Goal: Information Seeking & Learning: Learn about a topic

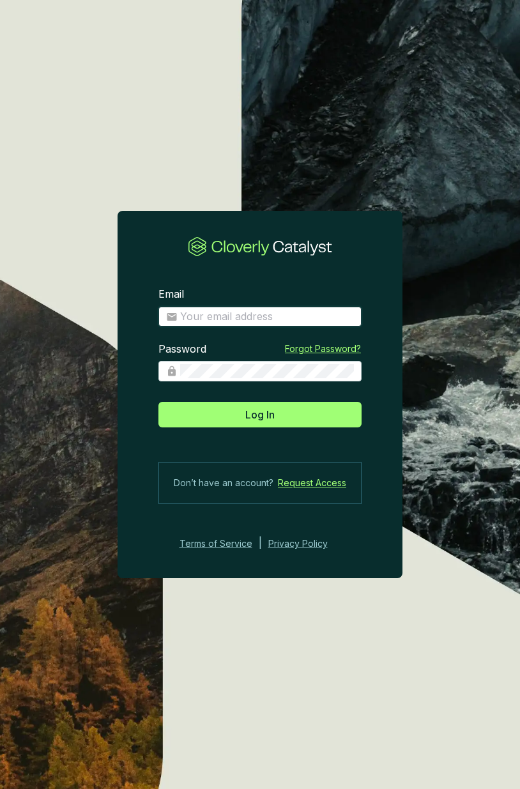
click at [254, 316] on input "Email" at bounding box center [267, 317] width 174 height 14
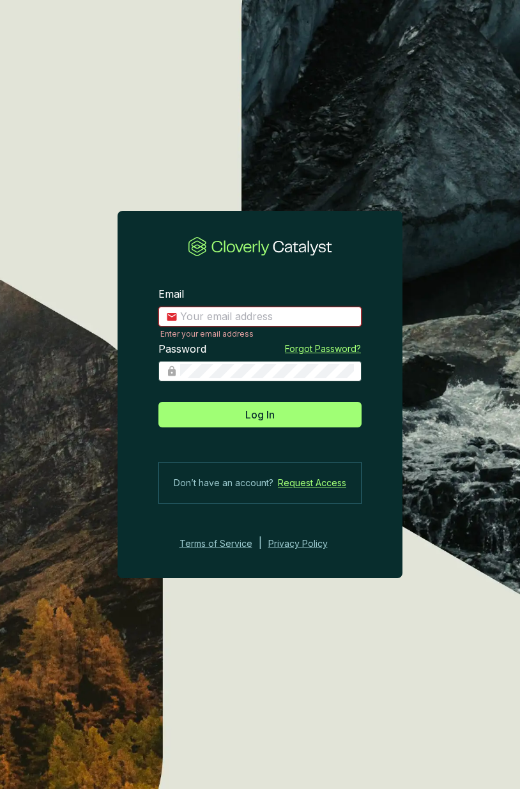
type input "jpallant@greatbearcarbon.ca"
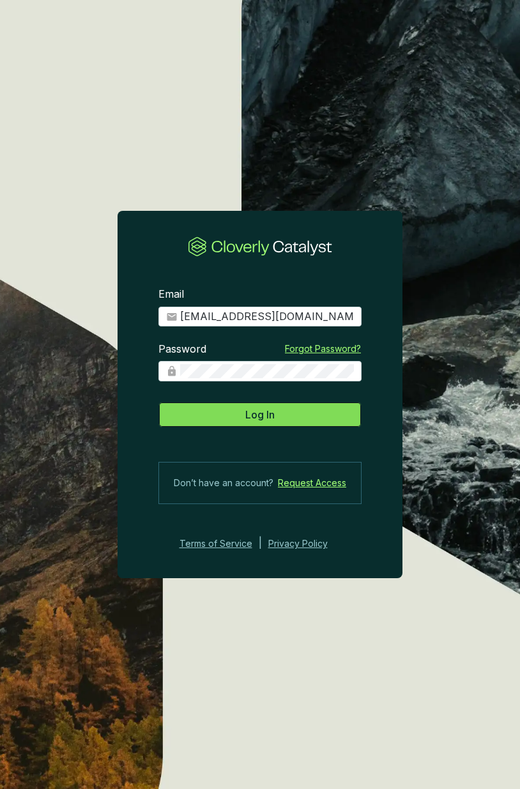
click at [258, 413] on span "Log In" at bounding box center [259, 414] width 29 height 15
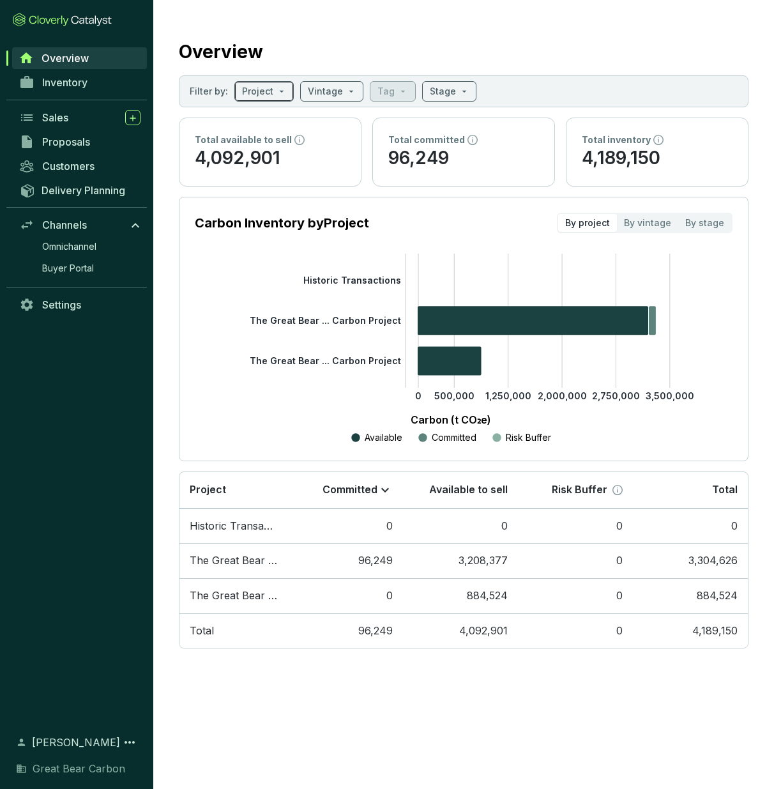
click at [276, 93] on span at bounding box center [264, 91] width 44 height 19
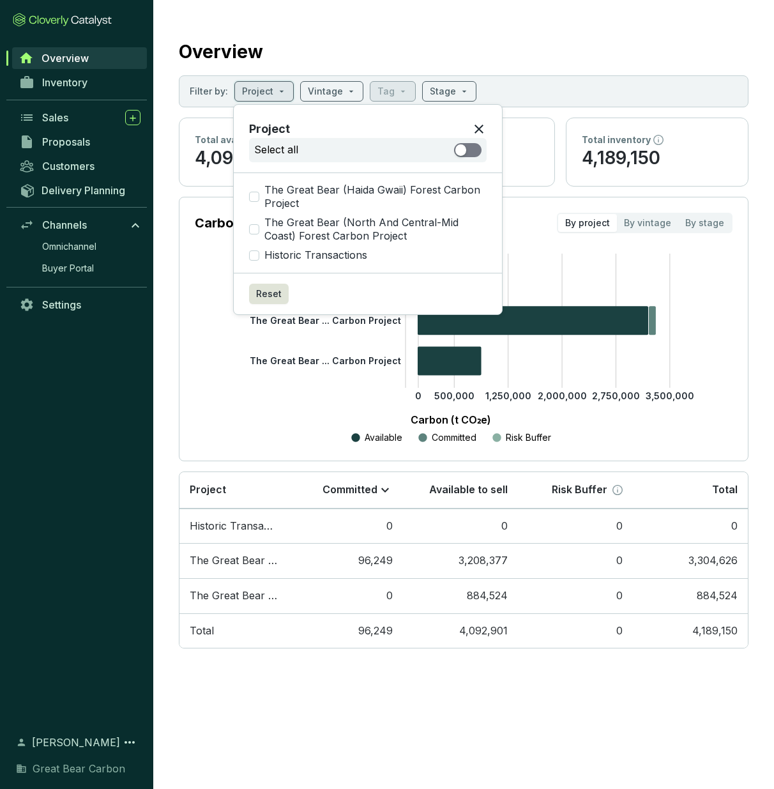
click at [465, 151] on div "button" at bounding box center [460, 149] width 11 height 11
checkbox input "true"
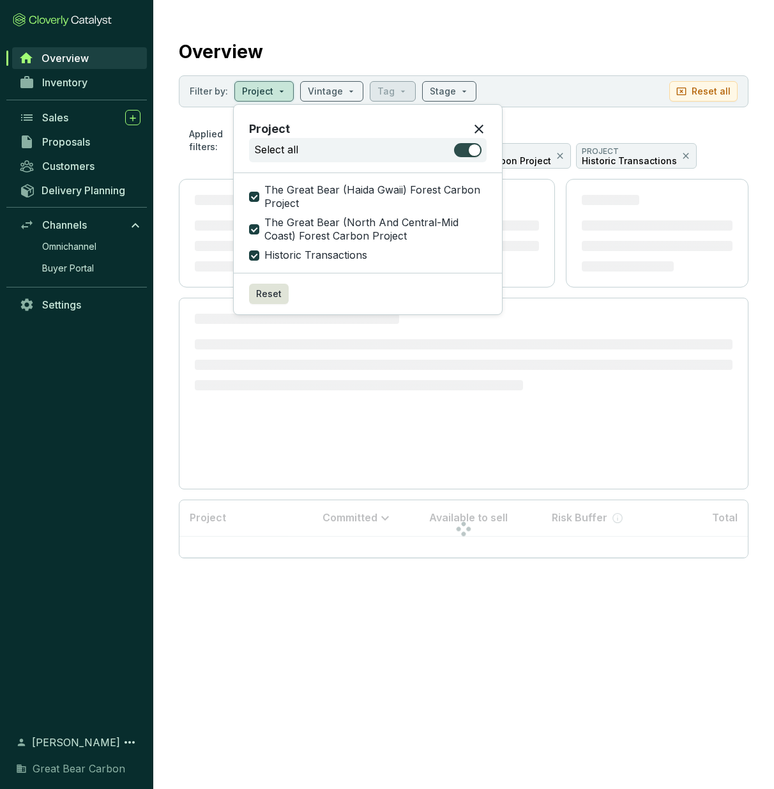
click at [465, 151] on span "button" at bounding box center [467, 150] width 27 height 14
checkbox input "false"
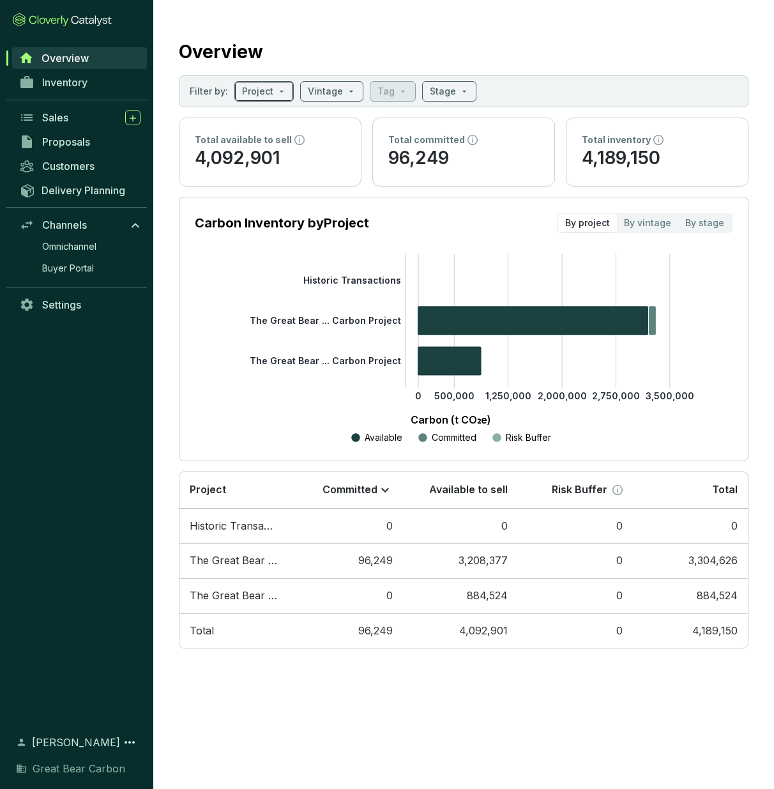
click at [269, 92] on input "search" at bounding box center [257, 91] width 31 height 19
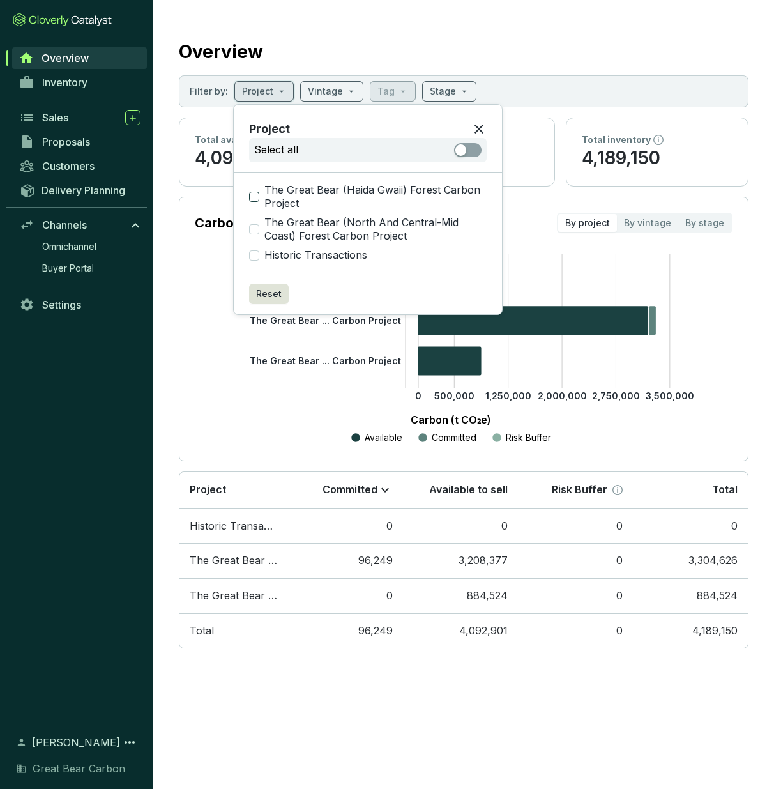
click at [255, 193] on input "The Great Bear (Haida Gwaii) Forest Carbon Project" at bounding box center [254, 197] width 10 height 10
checkbox input "true"
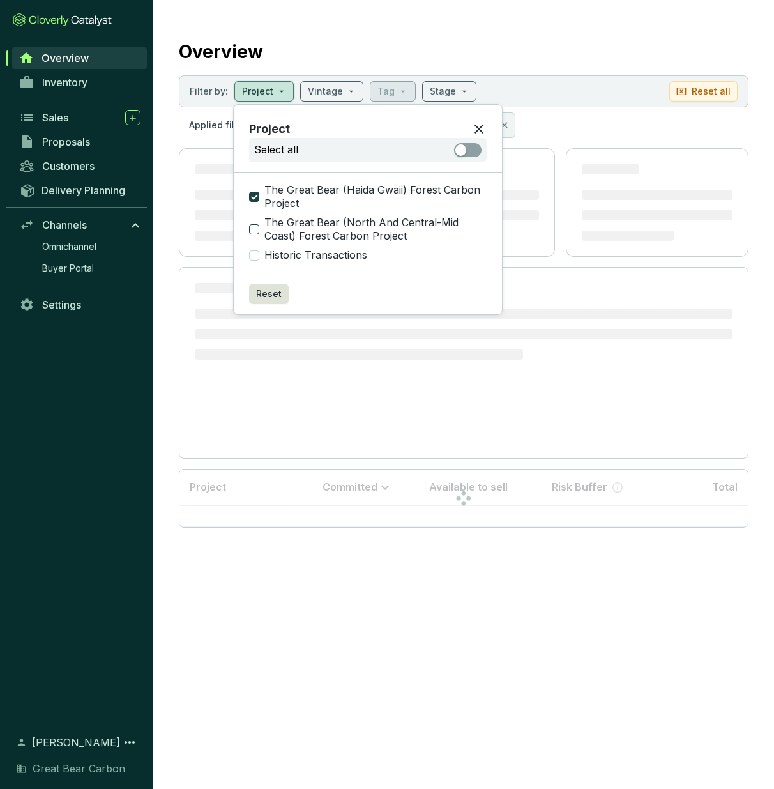
click at [254, 231] on input "The Great Bear (North And Central-Mid Coast) Forest Carbon Project" at bounding box center [254, 229] width 10 height 10
checkbox input "true"
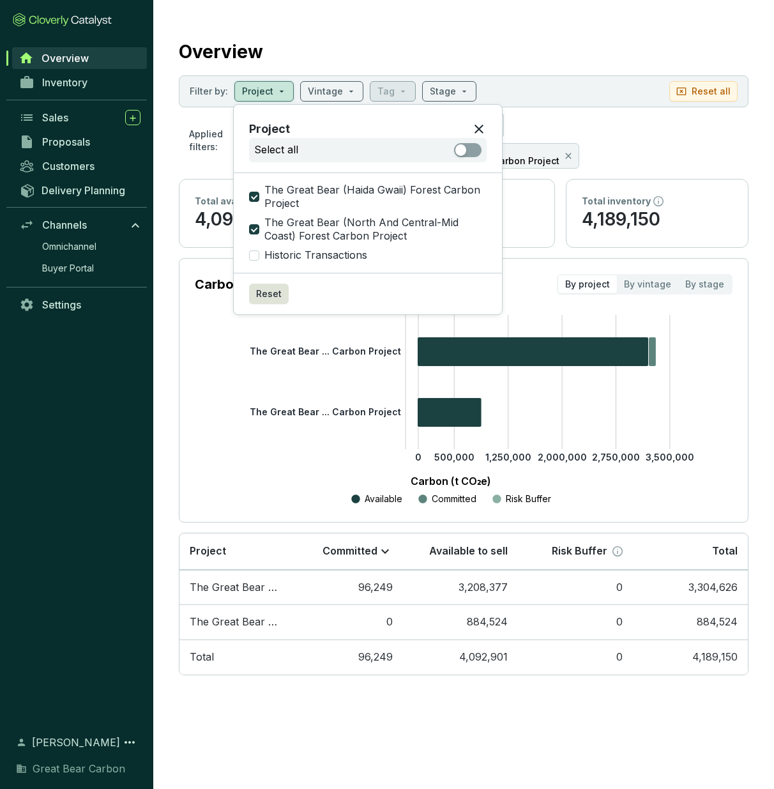
click at [477, 132] on icon at bounding box center [478, 128] width 15 height 15
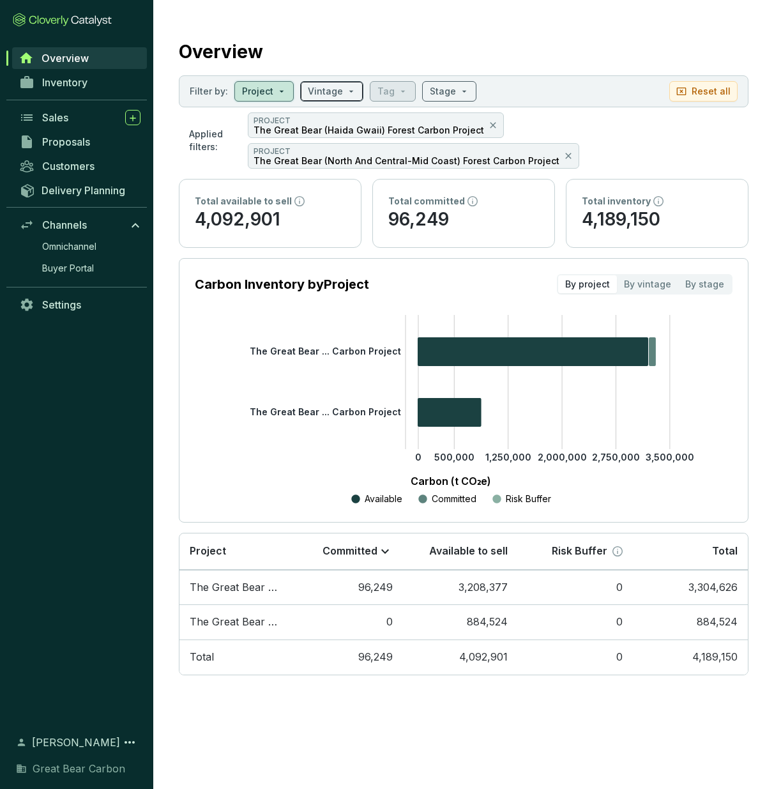
click at [335, 91] on input "search" at bounding box center [325, 91] width 35 height 19
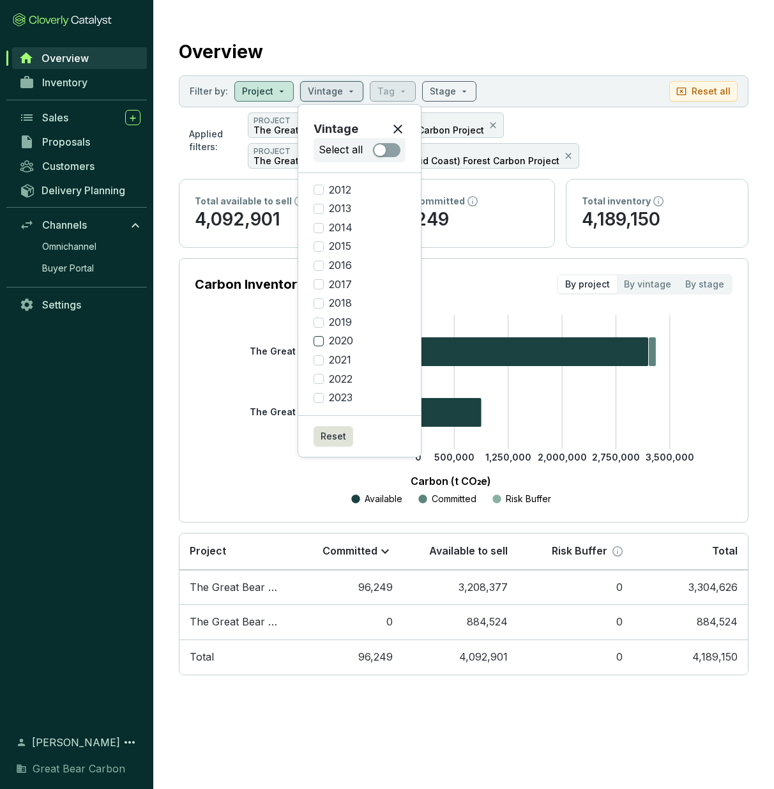
click at [317, 340] on input "2020" at bounding box center [319, 341] width 10 height 10
checkbox input "true"
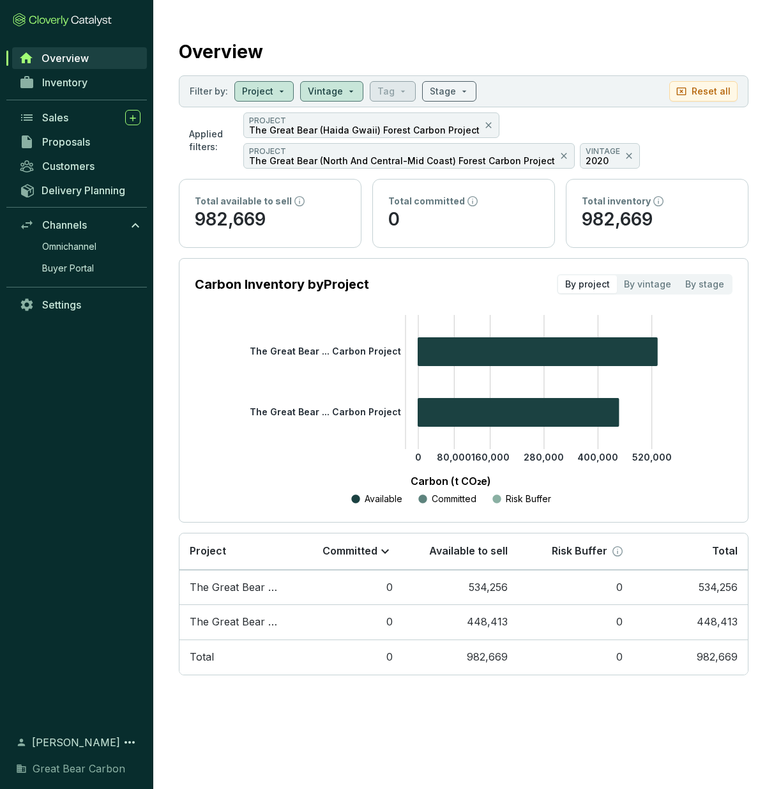
click at [498, 59] on div "Overview" at bounding box center [464, 49] width 570 height 32
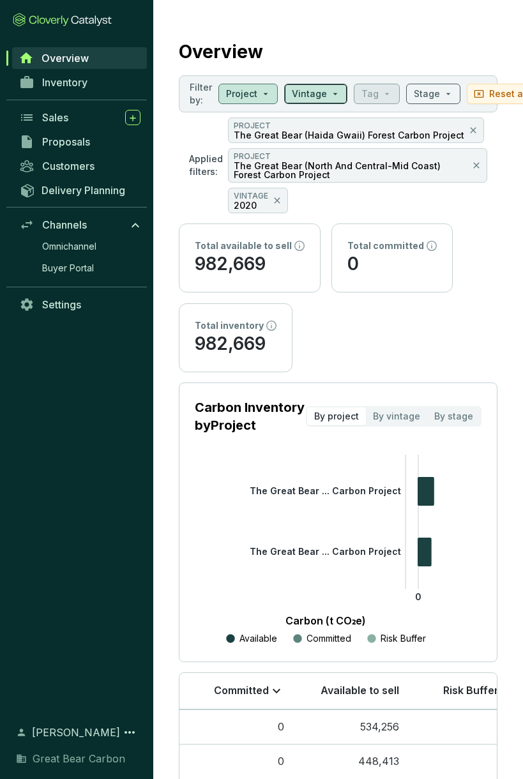
click at [331, 95] on span at bounding box center [316, 93] width 48 height 19
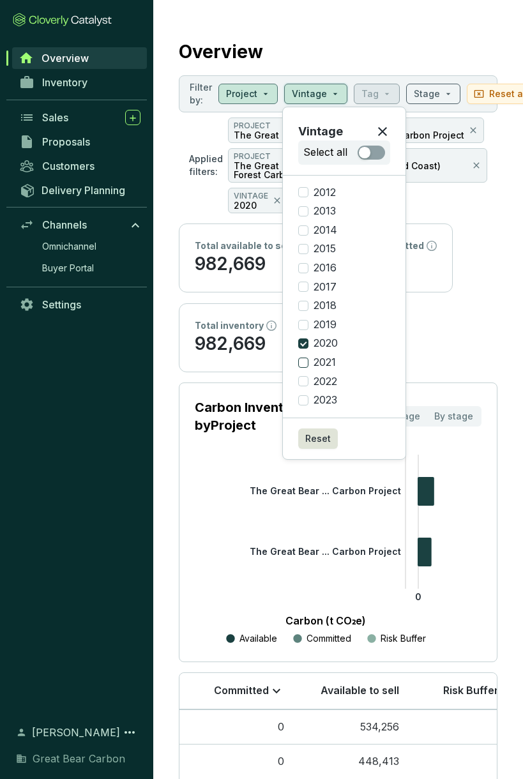
click at [305, 363] on input "2021" at bounding box center [303, 363] width 10 height 10
checkbox input "true"
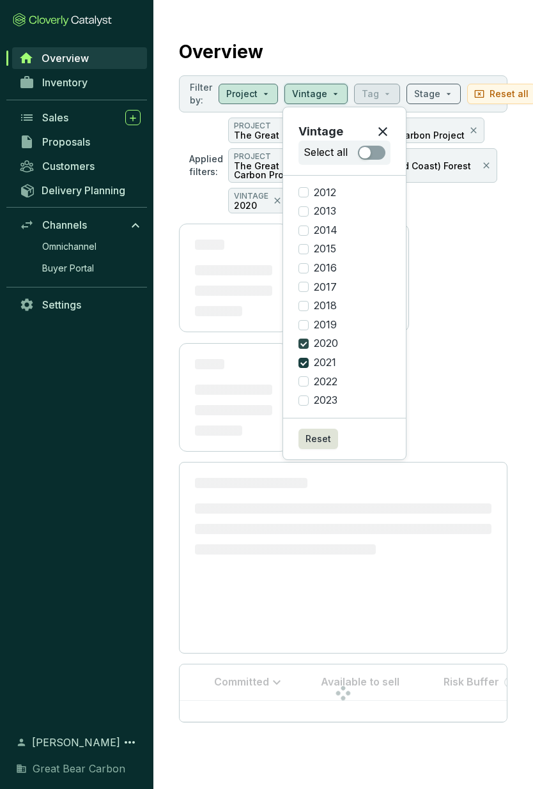
click at [304, 344] on input "2020" at bounding box center [303, 343] width 10 height 10
checkbox input "false"
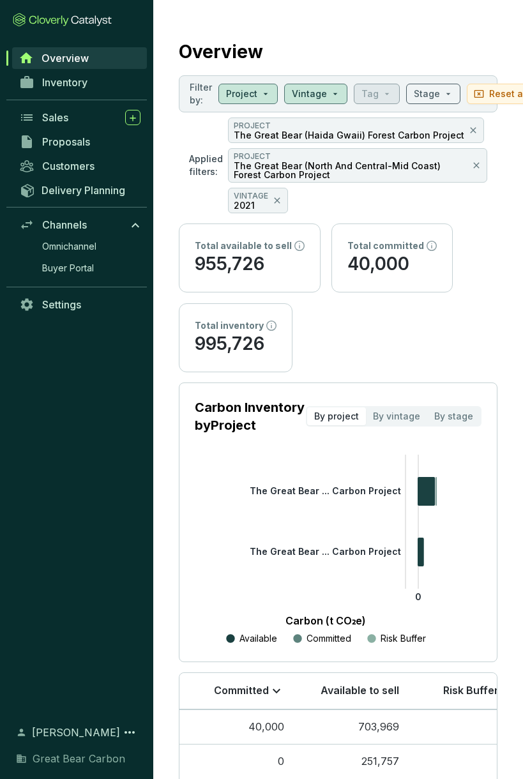
click at [497, 293] on section "Overview Filter by: Project Vintage Tag Stage Reset all Applied filters: PROJEC…" at bounding box center [338, 423] width 370 height 847
click at [328, 95] on span at bounding box center [316, 93] width 48 height 19
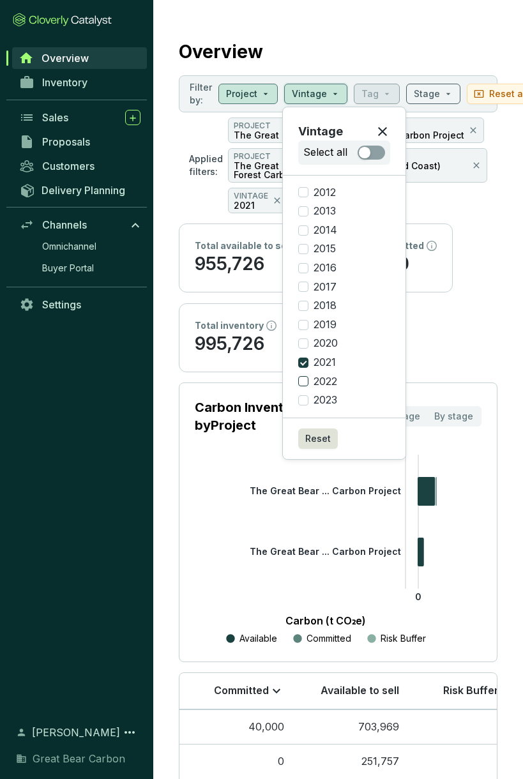
click at [307, 381] on input "2022" at bounding box center [303, 381] width 10 height 10
checkbox input "true"
click at [302, 361] on input "2021" at bounding box center [303, 363] width 10 height 10
checkbox input "false"
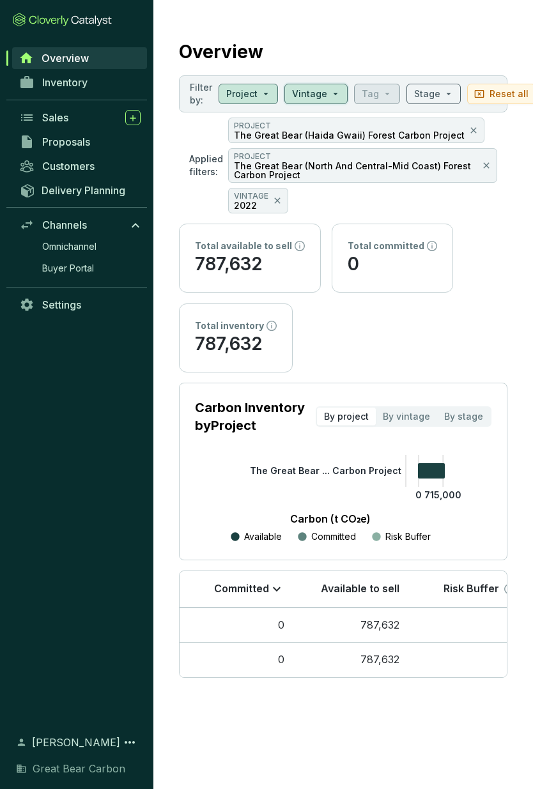
drag, startPoint x: 476, startPoint y: 299, endPoint x: 477, endPoint y: 307, distance: 7.7
click at [477, 304] on section "Total available to sell 787,632 Total committed 0 Total inventory 787,632" at bounding box center [343, 298] width 328 height 149
